Goal: Task Accomplishment & Management: Use online tool/utility

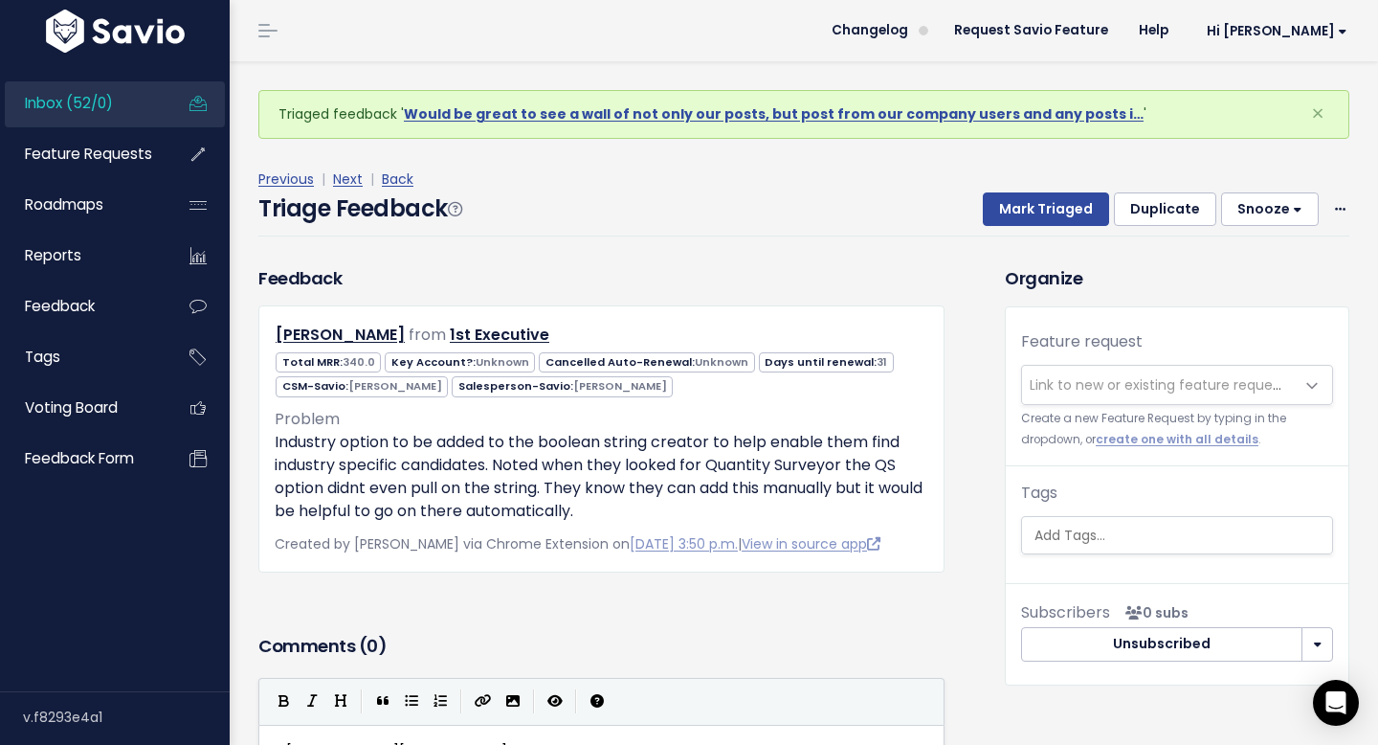
scroll to position [2, 0]
click at [114, 107] on link "Inbox (52/0)" at bounding box center [82, 103] width 154 height 44
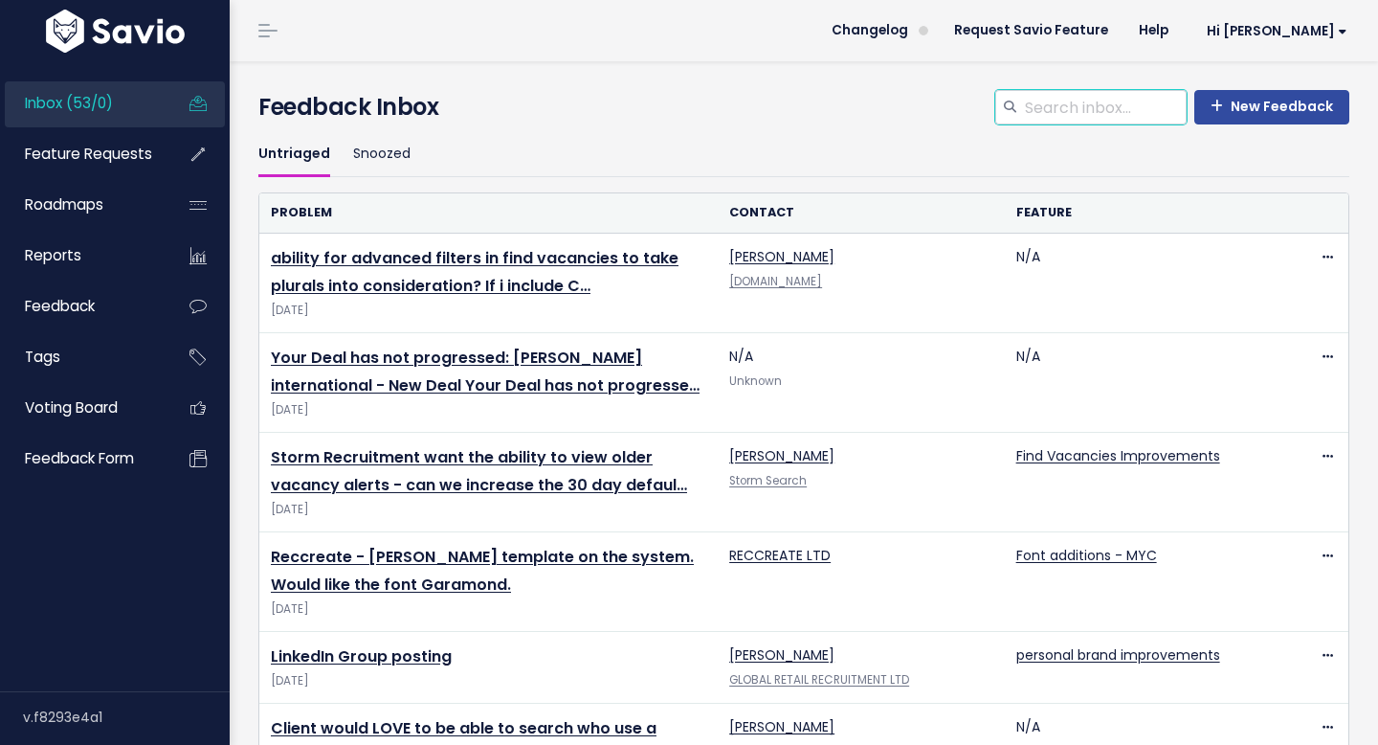
click at [1066, 112] on input "search" at bounding box center [1105, 107] width 164 height 34
type input "stuart"
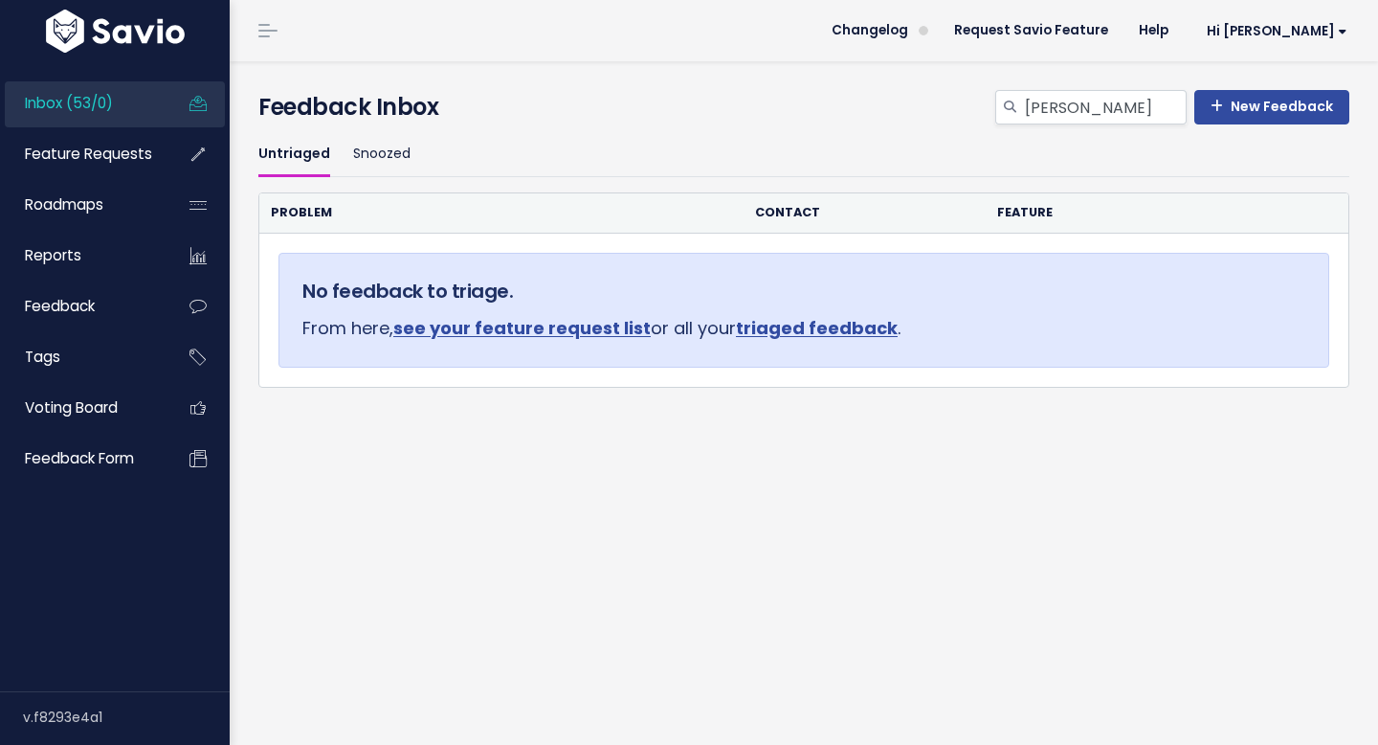
click at [103, 101] on span "Inbox (53/0)" at bounding box center [69, 103] width 88 height 20
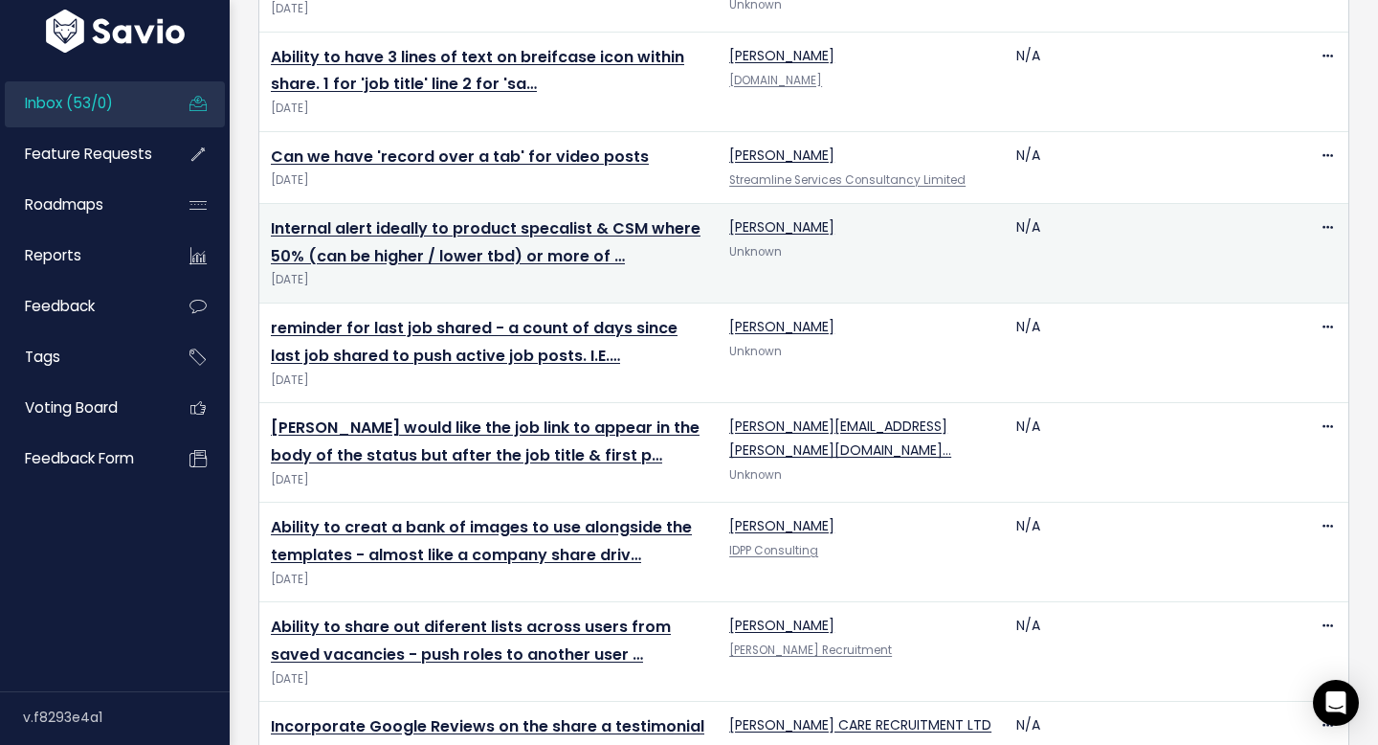
scroll to position [1079, 0]
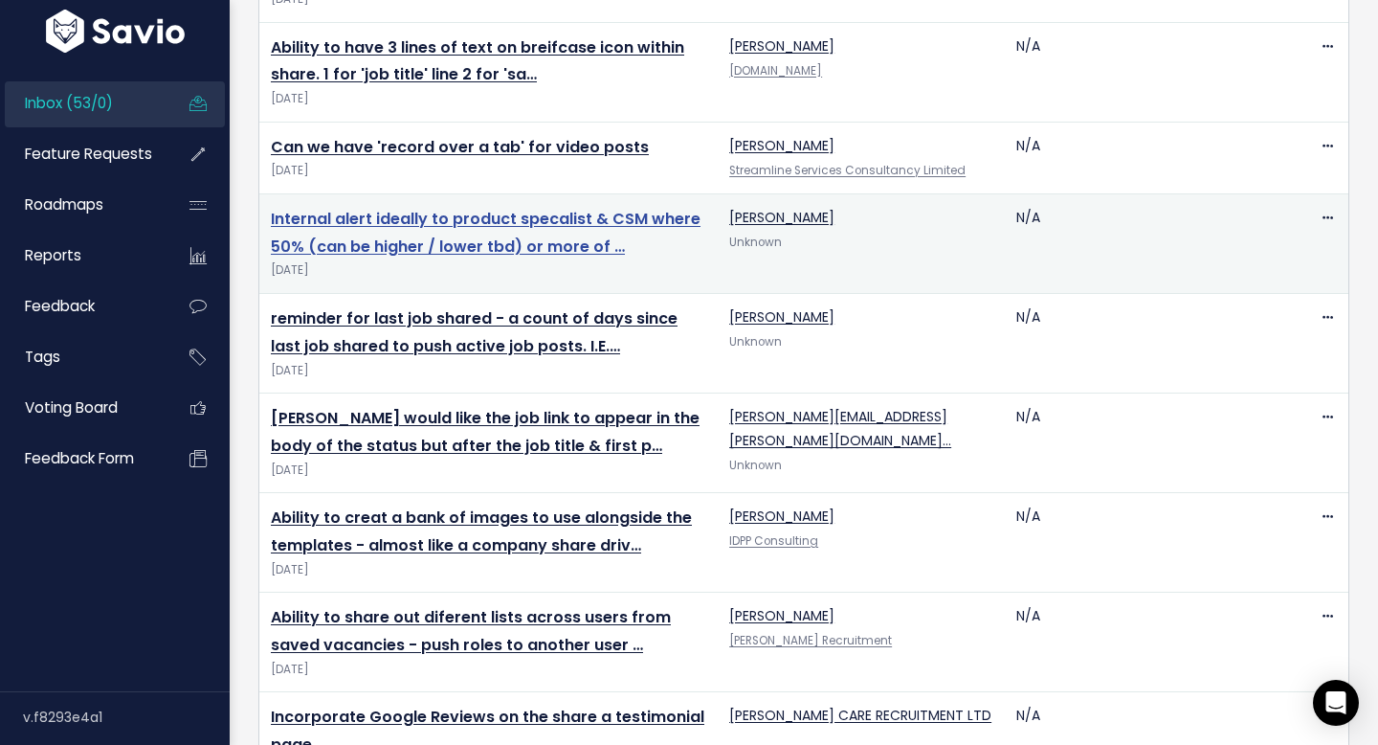
click at [490, 223] on link "Internal alert ideally to product specalist & CSM where 50% (can be higher / lo…" at bounding box center [486, 233] width 430 height 50
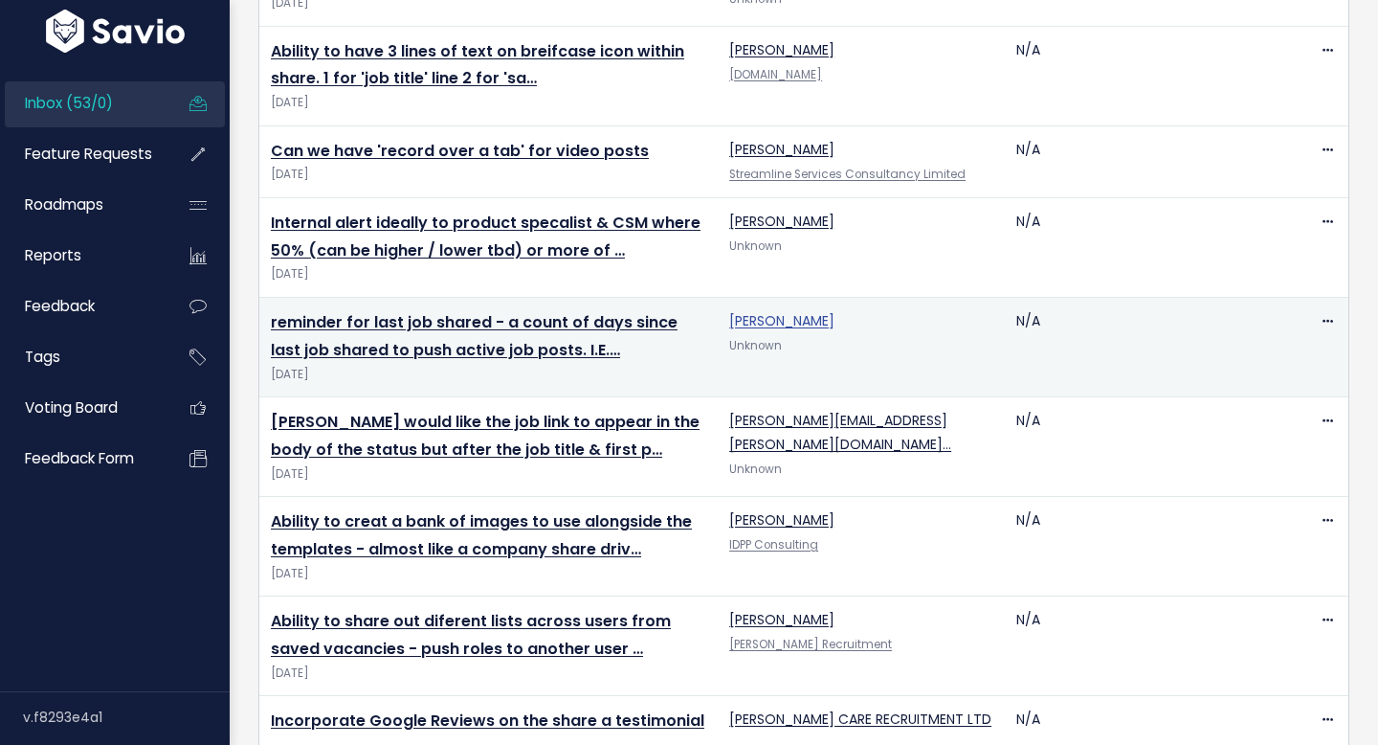
scroll to position [1079, 0]
